Goal: Transaction & Acquisition: Book appointment/travel/reservation

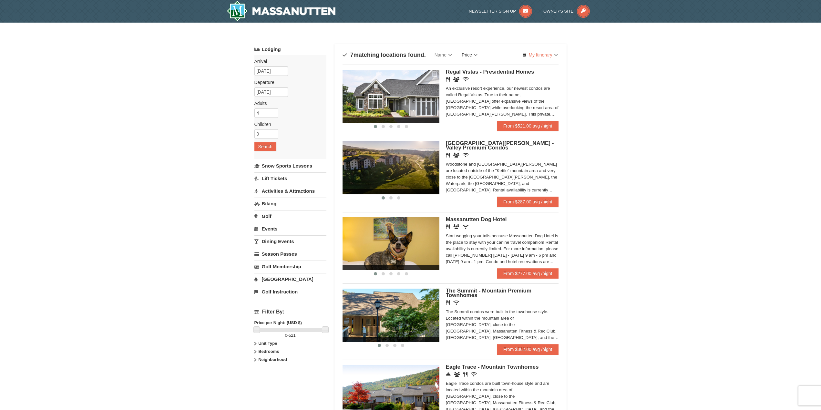
click at [476, 52] on link "Price" at bounding box center [470, 54] width 26 height 13
click at [483, 68] on link "Price (Low to High)" at bounding box center [483, 68] width 52 height 8
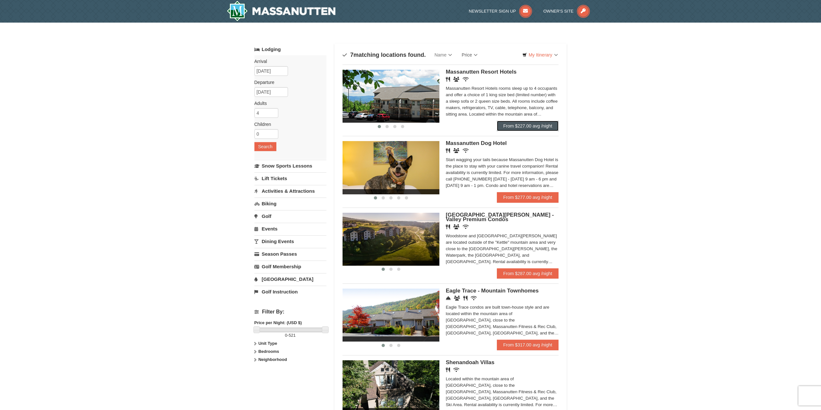
click at [525, 127] on link "From $227.00 avg /night" at bounding box center [528, 126] width 62 height 10
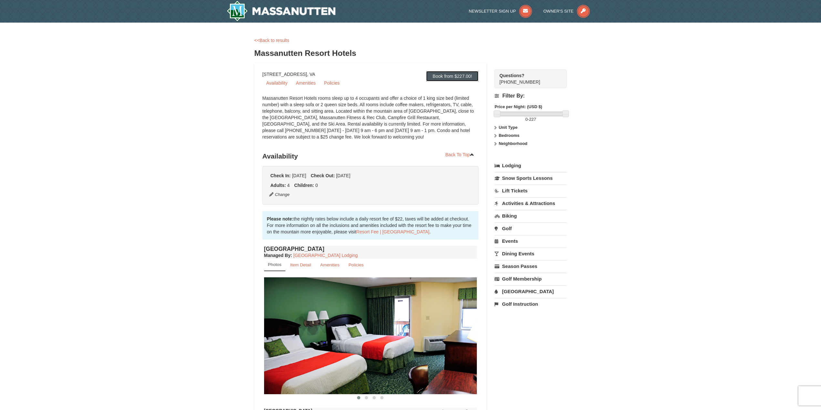
click at [460, 76] on link "Book from $227.00!" at bounding box center [452, 76] width 52 height 10
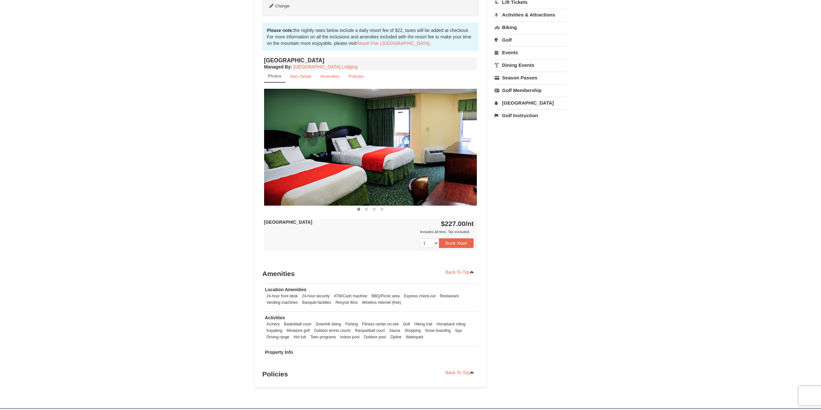
scroll to position [247, 0]
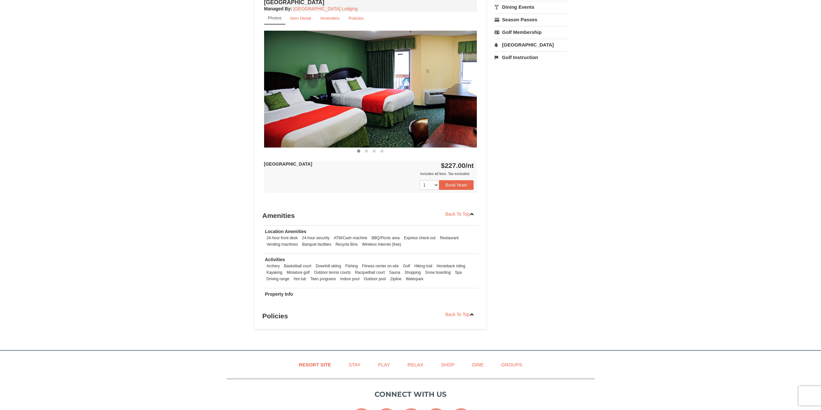
click at [538, 187] on div "Book from $227.00! 1822 Resort Drive, Massanutten, VA Availability Amenities Po…" at bounding box center [410, 72] width 313 height 513
click at [466, 187] on button "Book Now!" at bounding box center [456, 185] width 35 height 10
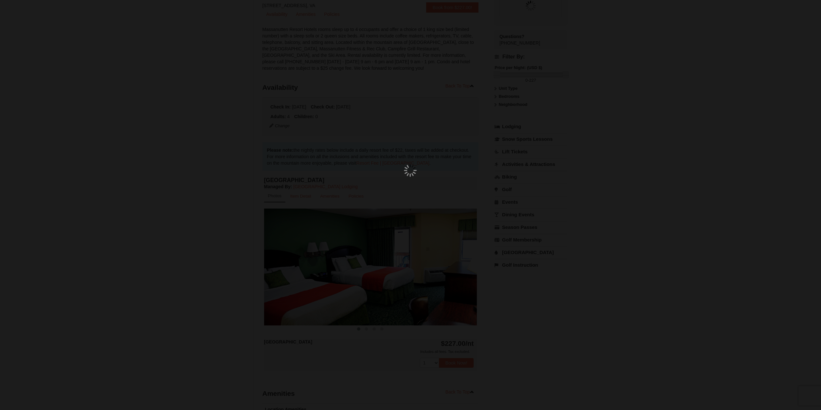
scroll to position [63, 0]
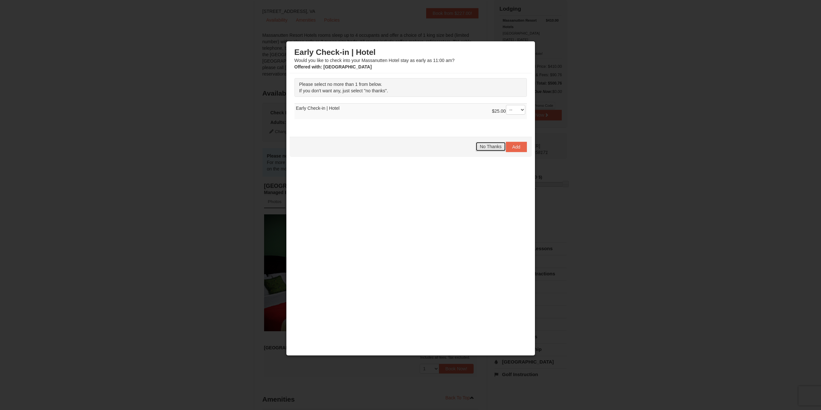
click at [483, 146] on span "No Thanks" at bounding box center [491, 146] width 22 height 5
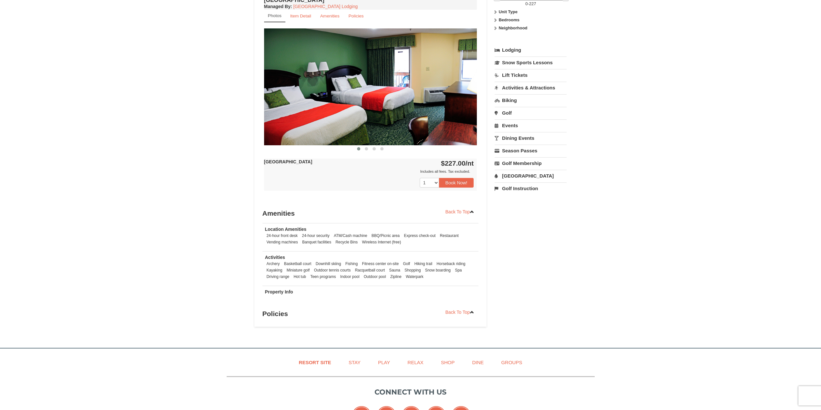
scroll to position [257, 0]
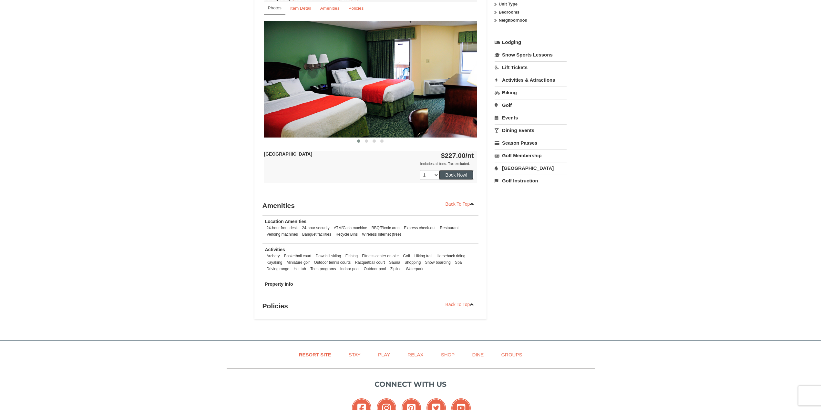
click at [466, 173] on button "Book Now!" at bounding box center [456, 175] width 35 height 10
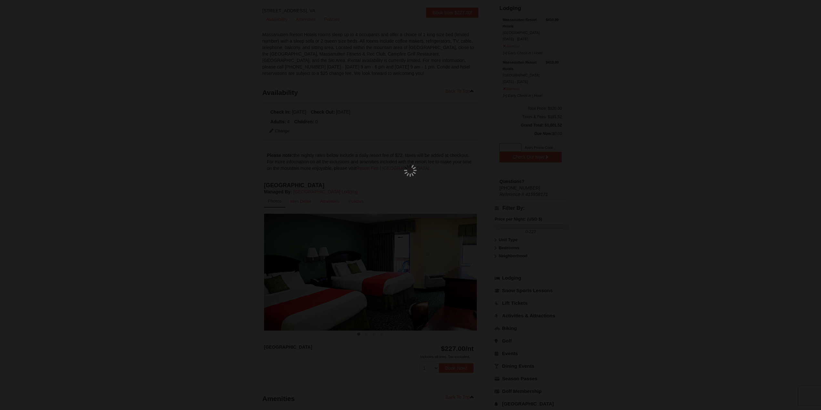
scroll to position [63, 0]
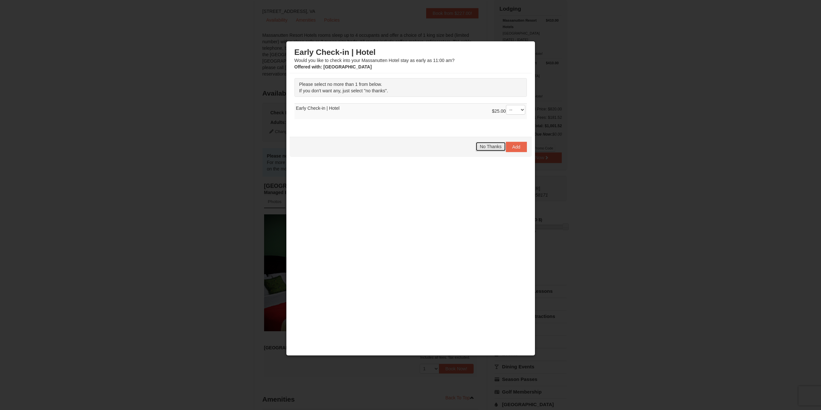
click at [492, 145] on span "No Thanks" at bounding box center [491, 146] width 22 height 5
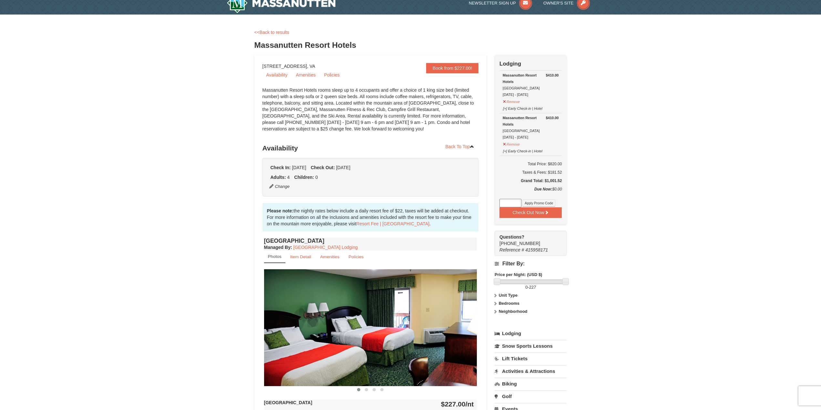
scroll to position [0, 0]
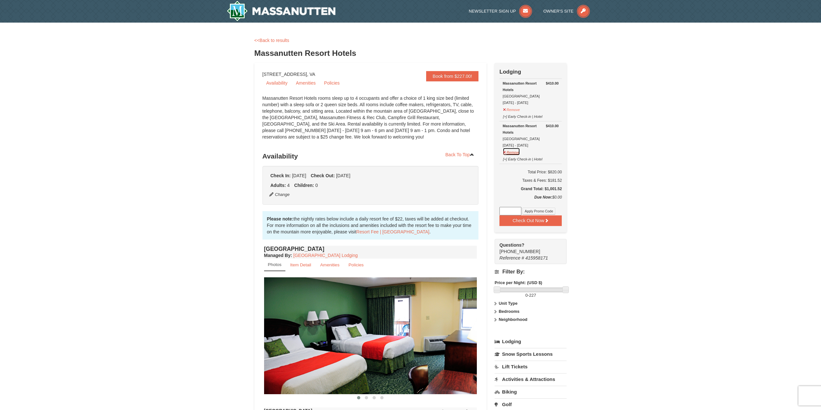
click at [515, 152] on button "Remove" at bounding box center [511, 152] width 17 height 8
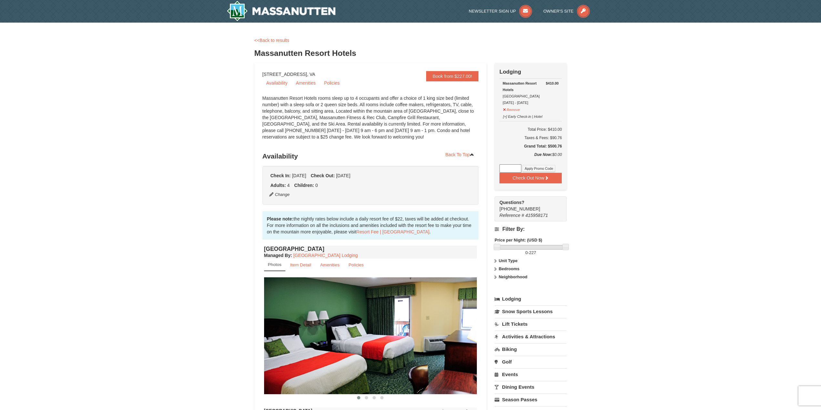
click at [639, 163] on div "× <<Back to results Massanutten Resort Hotels Book from $227.00! 1822 Resort Dr…" at bounding box center [410, 307] width 821 height 568
click at [552, 178] on button "Check Out Now" at bounding box center [531, 178] width 62 height 10
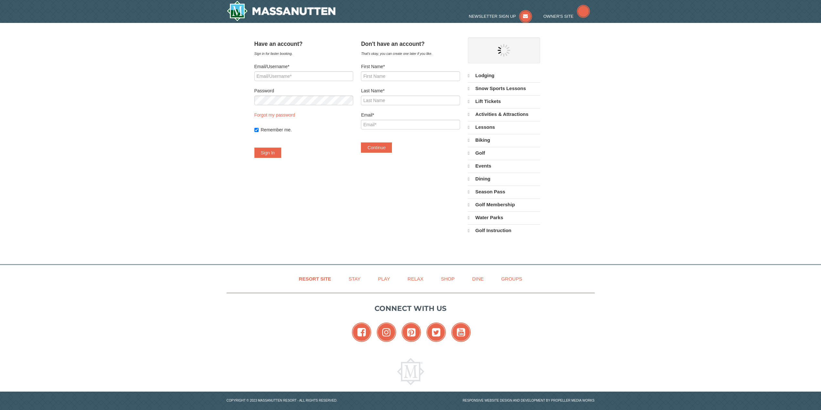
select select "9"
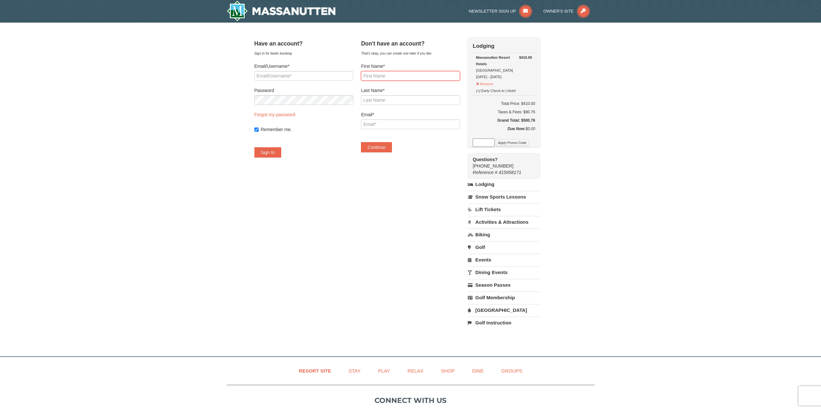
click at [414, 78] on input "First Name*" at bounding box center [410, 76] width 99 height 10
type input "Matem"
type input "Hailemariam"
type input "[EMAIL_ADDRESS][DOMAIN_NAME]"
click at [382, 150] on button "Continue" at bounding box center [376, 147] width 31 height 10
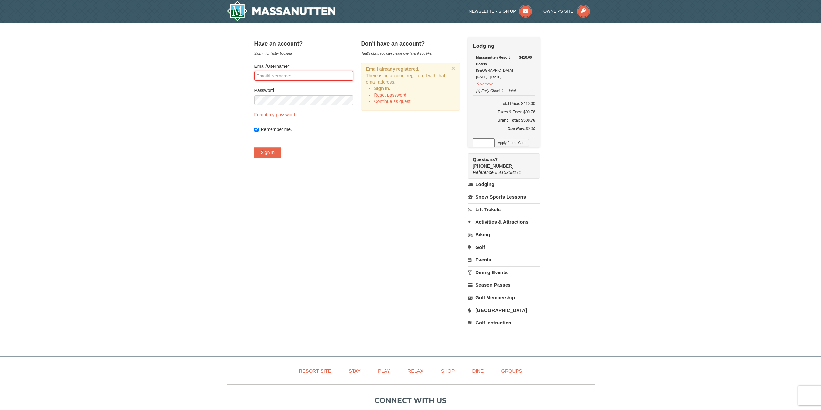
click at [312, 79] on input "Email/Username*" at bounding box center [303, 76] width 99 height 10
type input "[EMAIL_ADDRESS][DOMAIN_NAME]"
click at [291, 115] on link "Forgot my password" at bounding box center [274, 114] width 41 height 5
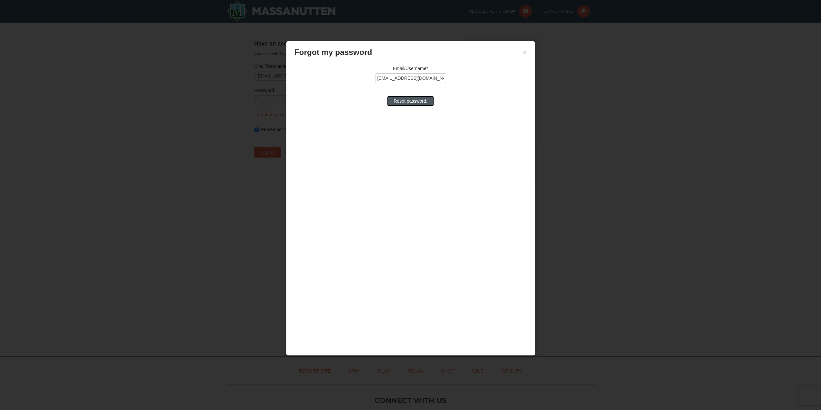
click at [398, 101] on input "Reset password." at bounding box center [410, 101] width 46 height 10
type input "Processing..."
type input "[EMAIL_ADDRESS][DOMAIN_NAME]"
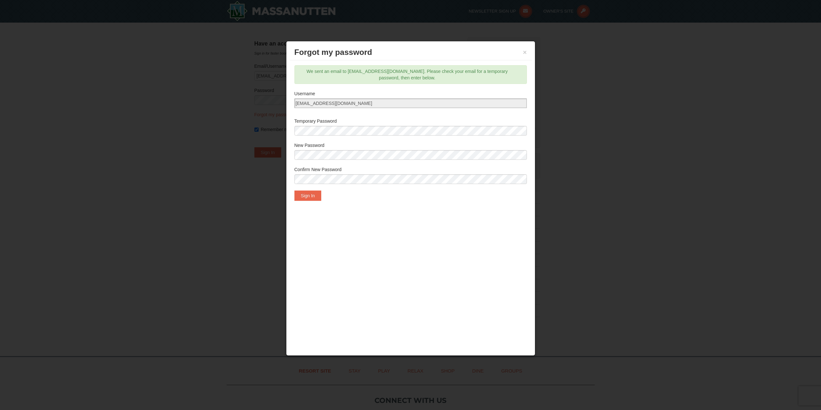
click at [361, 125] on div "Temporary Password" at bounding box center [410, 128] width 232 height 21
click at [350, 148] on label "New Password" at bounding box center [410, 145] width 232 height 6
click at [311, 195] on button "Sign In" at bounding box center [307, 196] width 27 height 10
click at [330, 245] on div "Forgot my password × Email/Username* matemh@outlook.com Reset password. We sent…" at bounding box center [410, 198] width 249 height 315
click at [316, 203] on button "Sign In" at bounding box center [307, 202] width 27 height 10
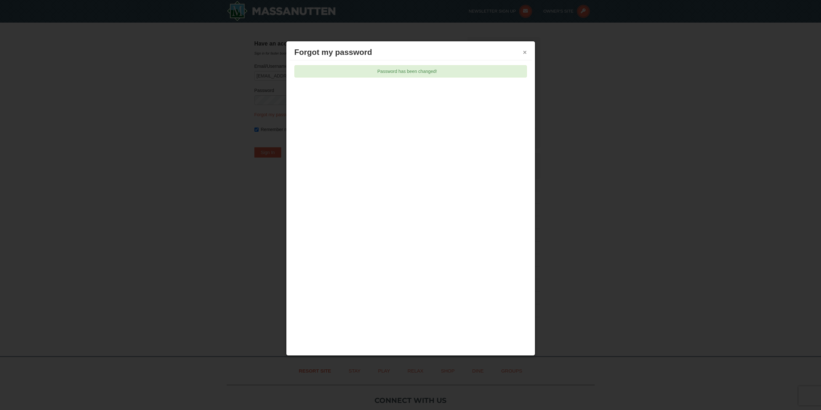
click at [526, 52] on button "×" at bounding box center [525, 52] width 4 height 6
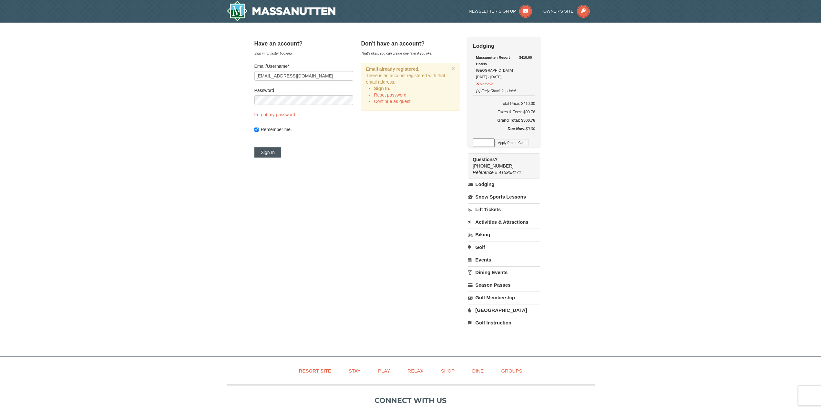
drag, startPoint x: 281, startPoint y: 145, endPoint x: 280, endPoint y: 153, distance: 8.1
click at [281, 145] on form "Email/Username* matemh@outlook.com Password Forgot my password Remember me. Sig…" at bounding box center [303, 110] width 99 height 95
click at [280, 153] on button "Sign In" at bounding box center [267, 152] width 27 height 10
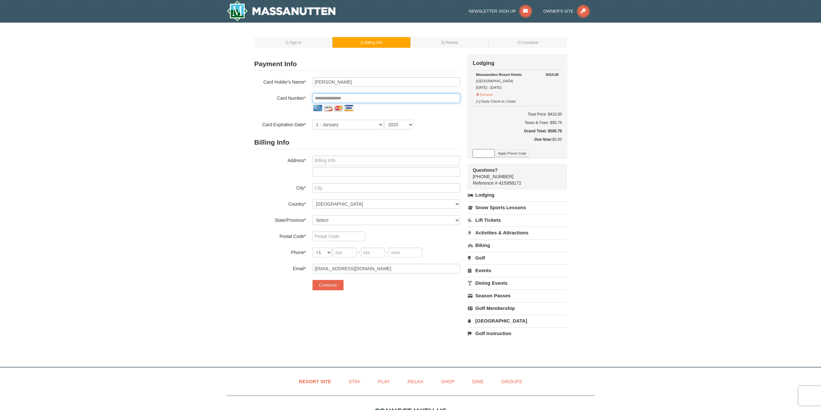
click at [353, 97] on input "tel" at bounding box center [387, 98] width 148 height 10
type input "Mehatema Hailemariam"
type input "**********"
select select "9"
select select "2030"
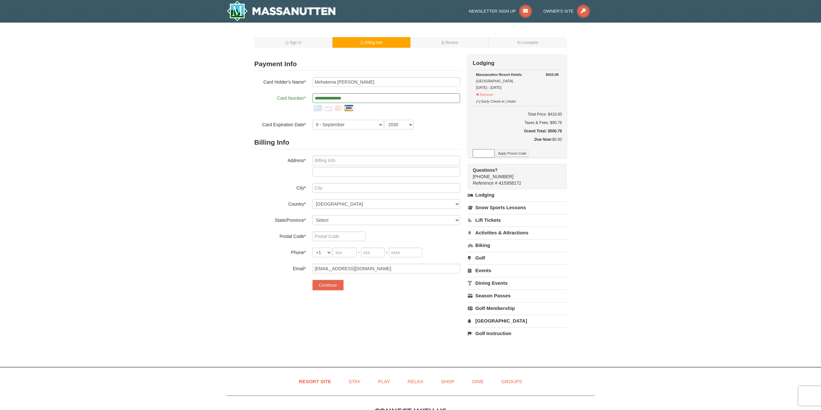
click at [167, 113] on div "1 ) Sign In 2 ) Billing Info 3 ) Review ) Complete ×" at bounding box center [410, 192] width 821 height 338
click at [330, 163] on input "text" at bounding box center [387, 161] width 148 height 10
type input "5852 EDGE HILL DRIVE"
type input "ALEXANDRIA"
select select "VA"
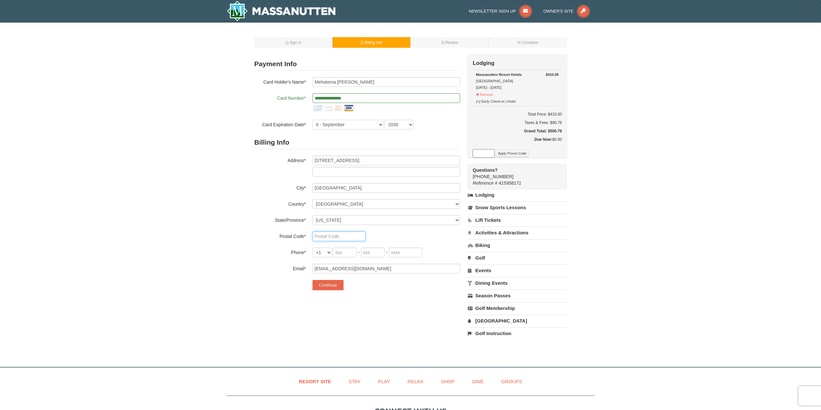
type input "22303"
type input "571"
type input "866"
type input "3494"
type input "matemh@outlook.com"
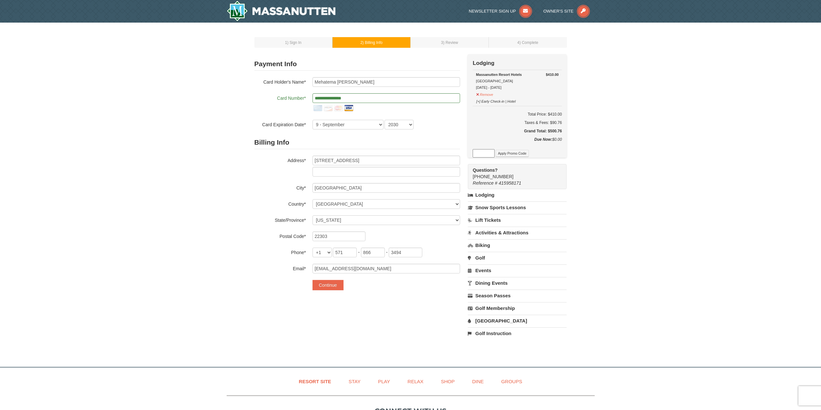
click at [216, 182] on div "1 ) Sign In 2 ) Billing Info 3 ) Review ) Complete ×" at bounding box center [410, 192] width 821 height 338
click at [350, 251] on input "571" at bounding box center [345, 253] width 24 height 10
click at [201, 218] on div "1 ) Sign In 2 ) Billing Info 3 ) Review ) Complete ×" at bounding box center [410, 192] width 821 height 338
click at [331, 286] on button "Continue" at bounding box center [328, 285] width 31 height 10
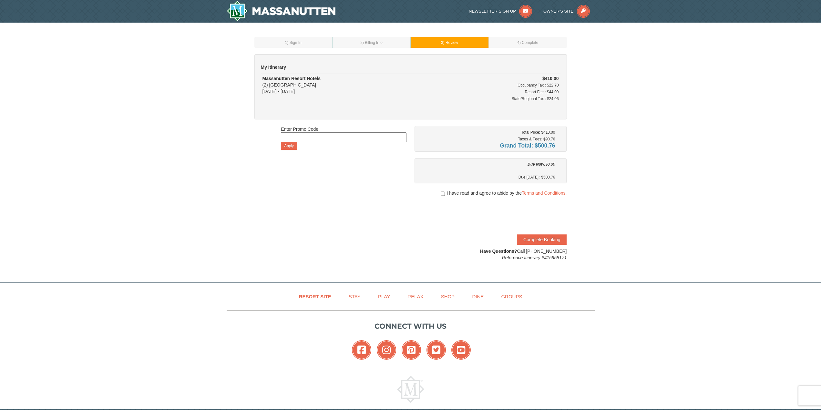
click at [623, 139] on div "1 ) Sign In 2 ) Billing Info 3 ) Review ) Complete ×" at bounding box center [410, 149] width 821 height 253
click at [441, 193] on input "checkbox" at bounding box center [443, 193] width 4 height 5
checkbox input "true"
click at [544, 238] on button "Complete Booking" at bounding box center [542, 239] width 50 height 10
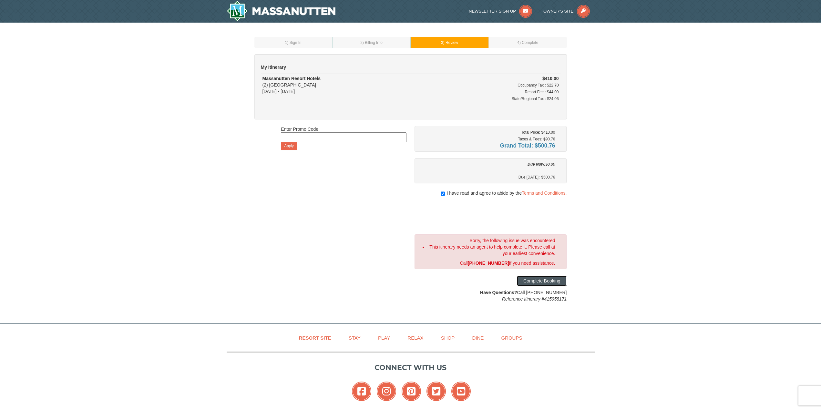
click at [557, 285] on button "Complete Booking" at bounding box center [542, 281] width 50 height 10
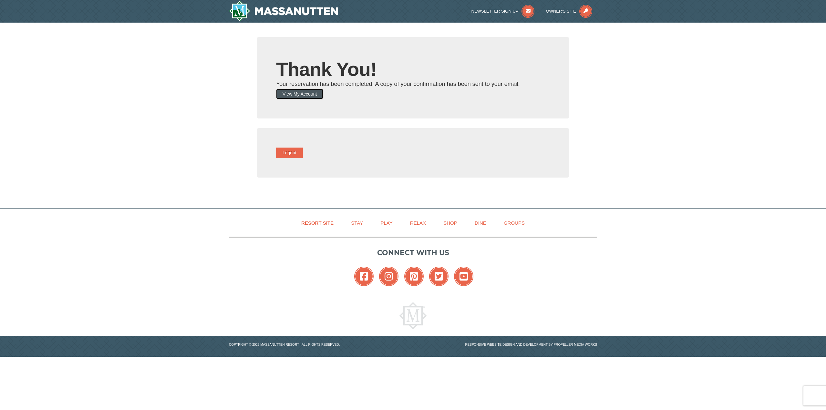
click at [300, 98] on button "View My Account" at bounding box center [299, 94] width 47 height 10
